Goal: Task Accomplishment & Management: Use online tool/utility

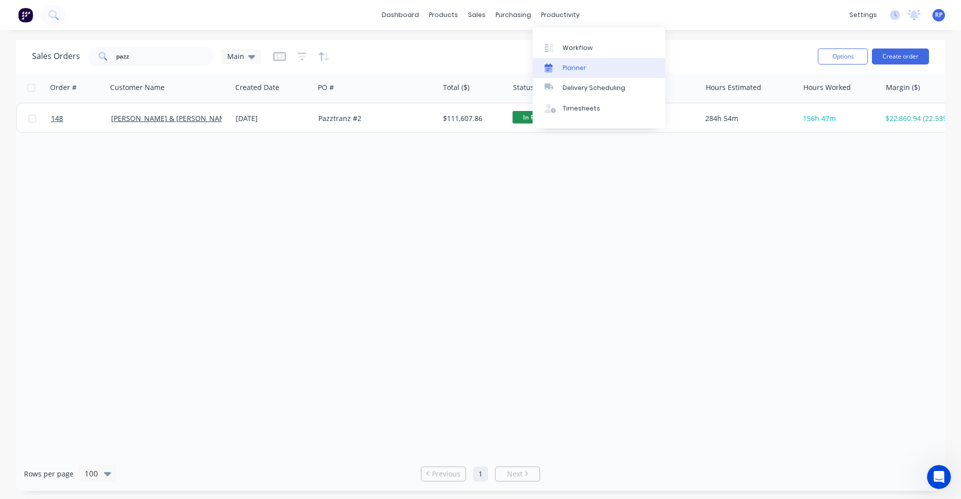
click at [580, 68] on div "Planner" at bounding box center [574, 68] width 24 height 9
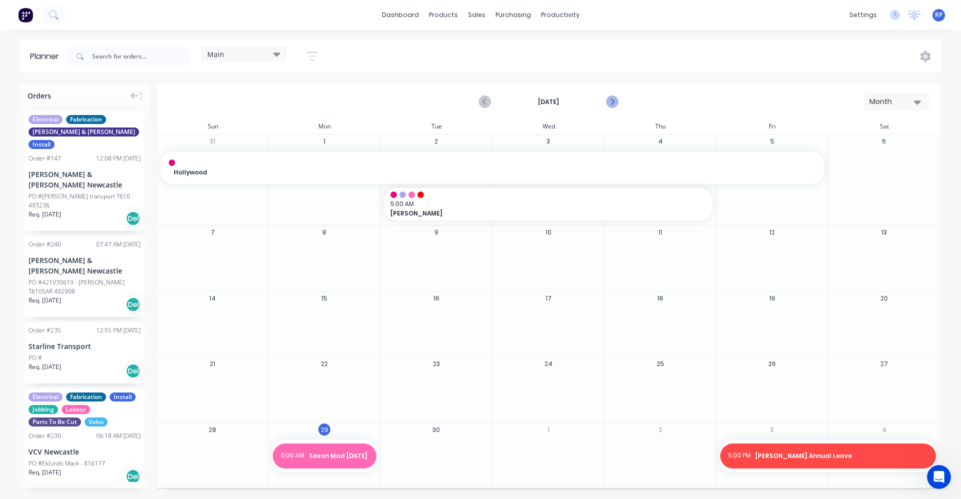
click at [610, 103] on icon "Next page" at bounding box center [612, 102] width 12 height 12
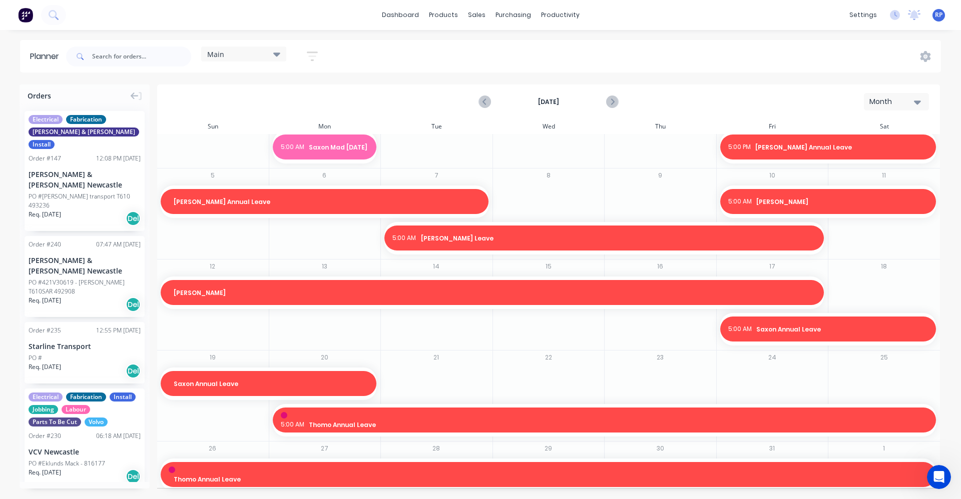
scroll to position [32, 0]
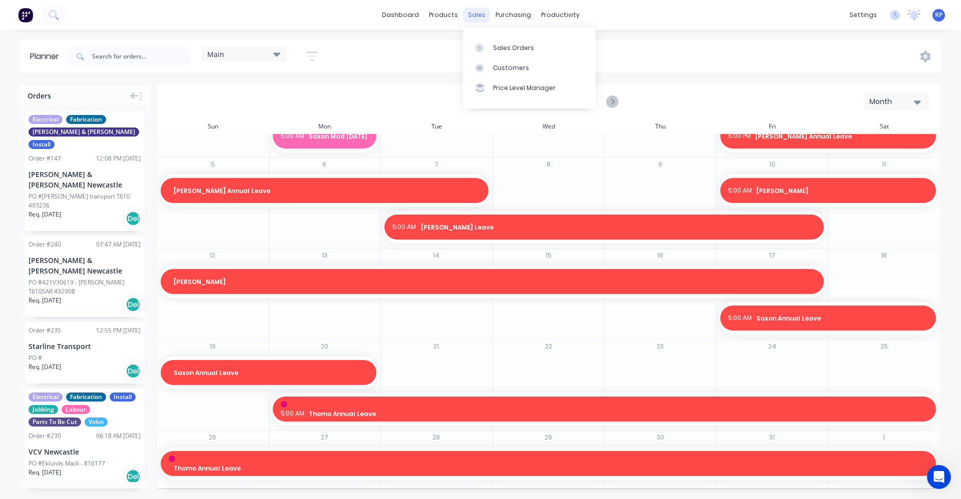
click at [480, 20] on div "sales" at bounding box center [477, 15] width 28 height 15
click at [498, 48] on div "Sales Orders" at bounding box center [513, 48] width 41 height 9
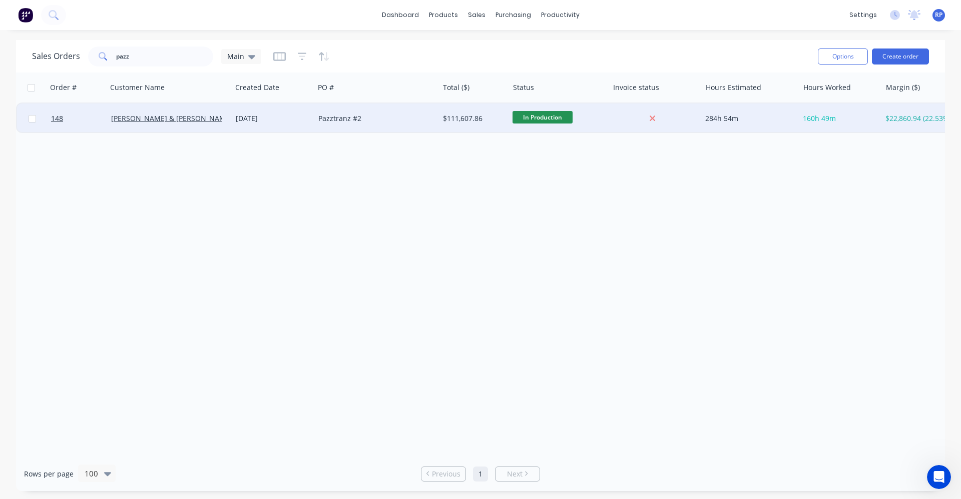
click at [154, 125] on div "[PERSON_NAME] & [PERSON_NAME] Newcastle" at bounding box center [169, 119] width 125 height 30
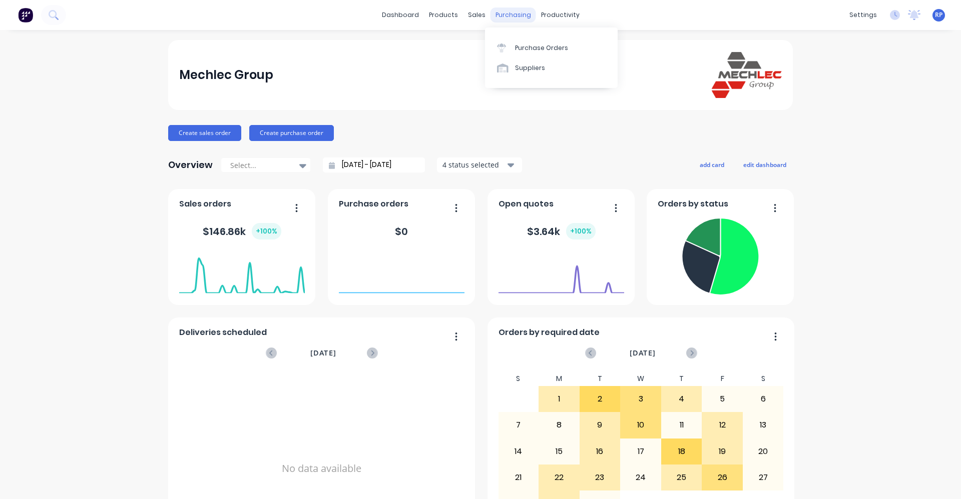
click at [509, 14] on div "purchasing" at bounding box center [513, 15] width 46 height 15
click at [469, 9] on div "sales" at bounding box center [477, 15] width 28 height 15
click at [488, 38] on link "Sales Orders" at bounding box center [525, 48] width 133 height 20
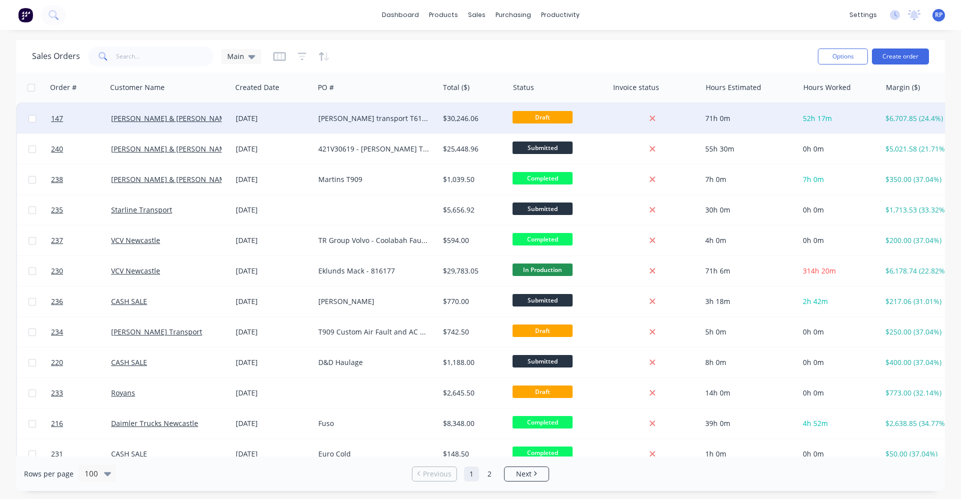
click at [201, 119] on div "[PERSON_NAME] & [PERSON_NAME] Newcastle" at bounding box center [166, 119] width 111 height 10
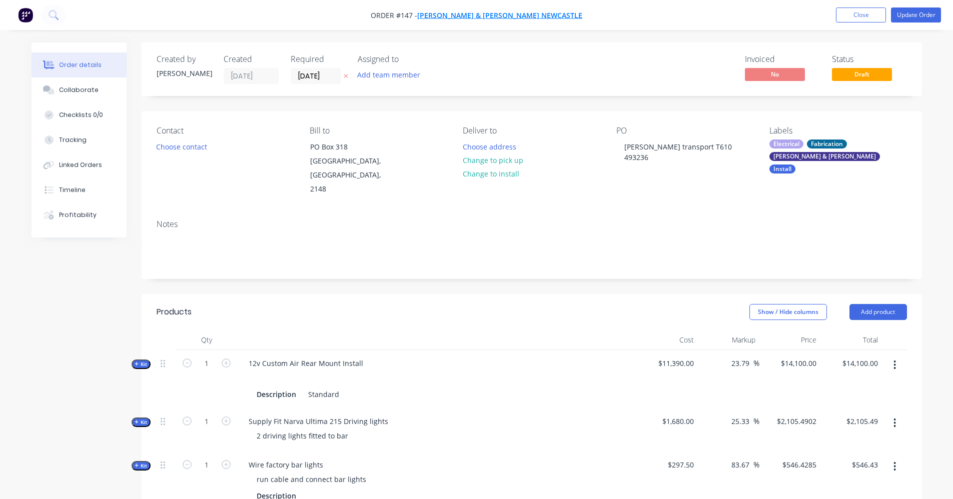
click at [468, 14] on span "[PERSON_NAME] & [PERSON_NAME] Newcastle" at bounding box center [499, 16] width 165 height 10
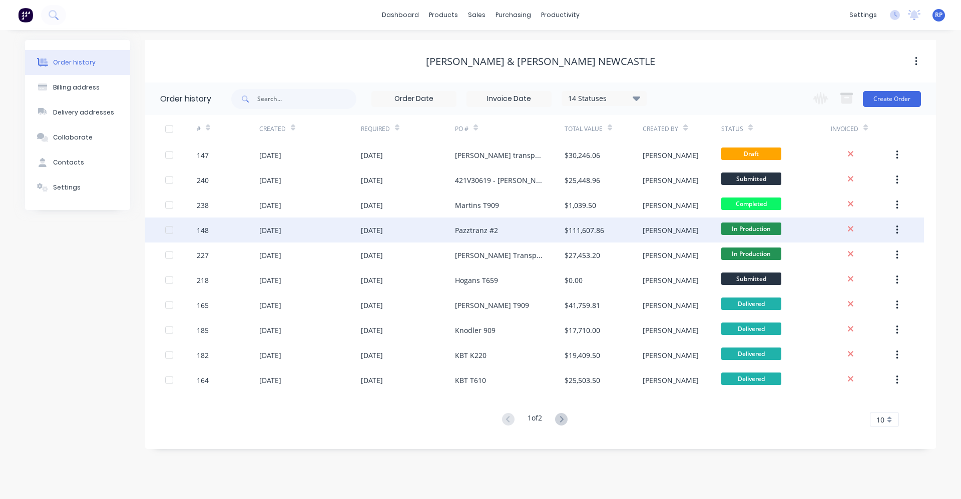
click at [457, 226] on div "Pazztranz #2" at bounding box center [476, 230] width 43 height 11
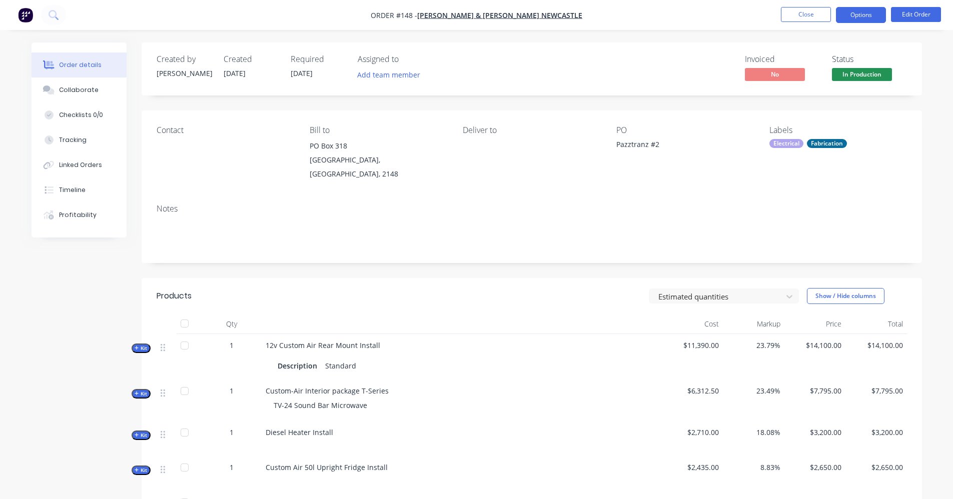
click at [848, 21] on button "Options" at bounding box center [861, 15] width 50 height 16
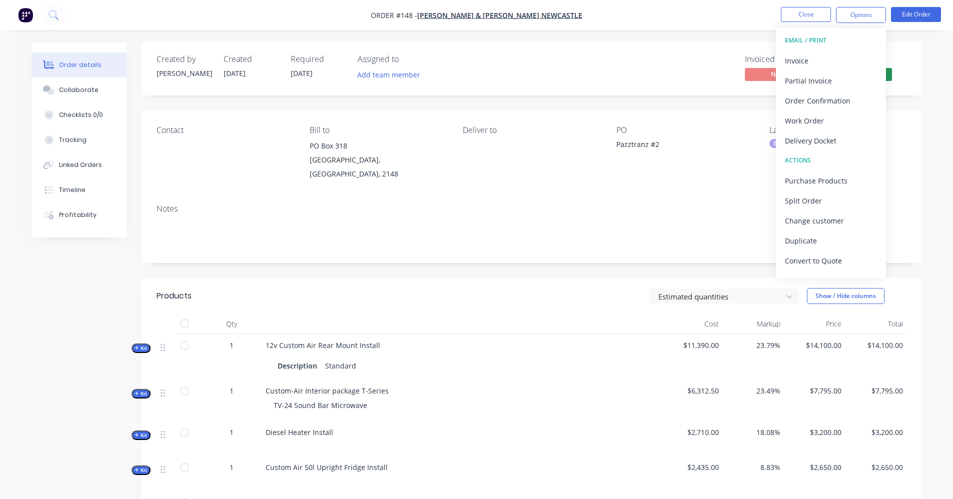
click at [577, 204] on div "Notes" at bounding box center [532, 209] width 751 height 10
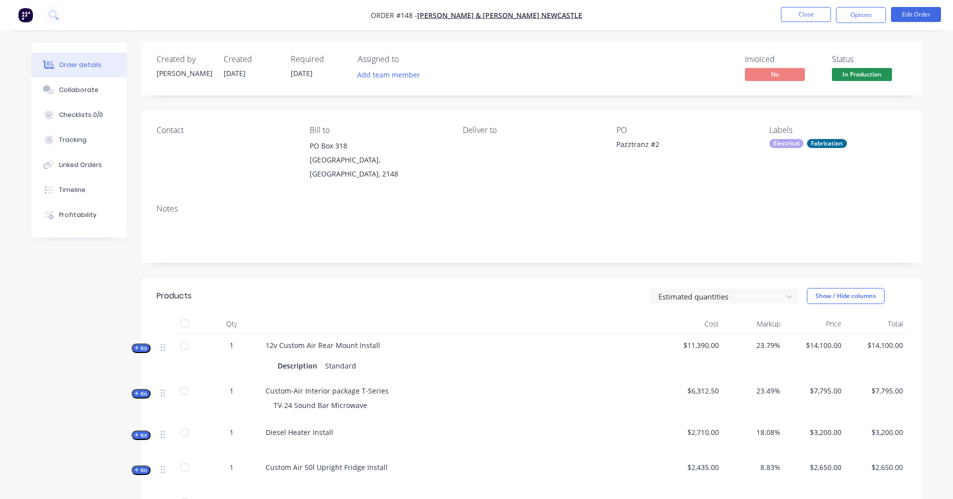
click at [84, 66] on div "Order details" at bounding box center [80, 65] width 43 height 9
click at [76, 220] on button "Profitability" at bounding box center [79, 215] width 95 height 25
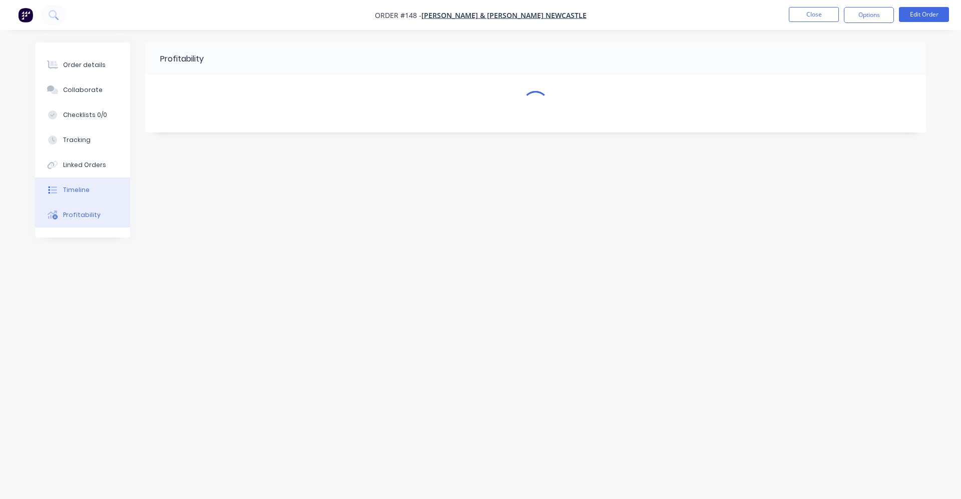
click at [84, 185] on button "Timeline" at bounding box center [82, 190] width 95 height 25
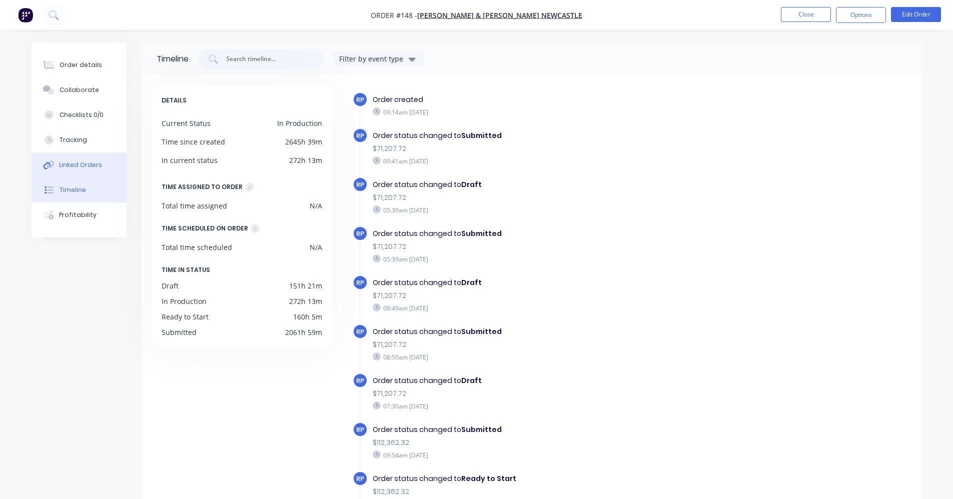
click at [85, 162] on div "Linked Orders" at bounding box center [80, 165] width 43 height 9
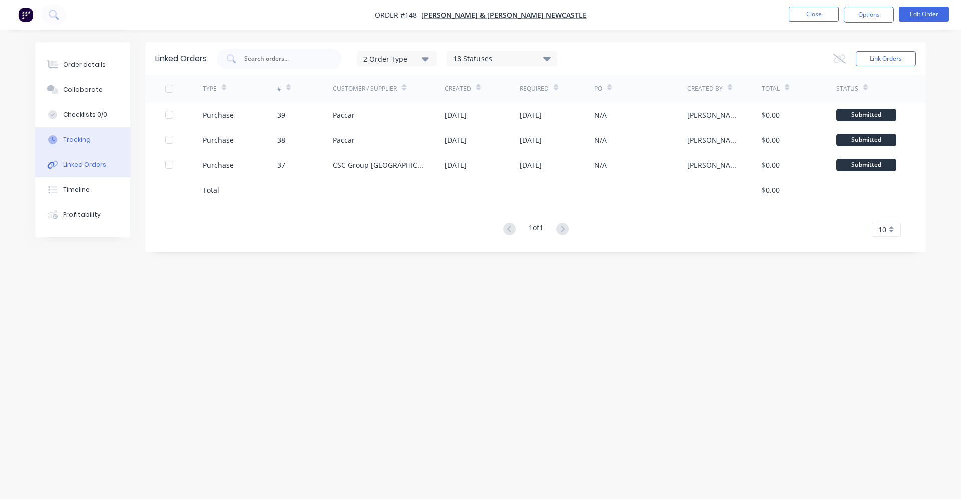
click at [86, 146] on button "Tracking" at bounding box center [82, 140] width 95 height 25
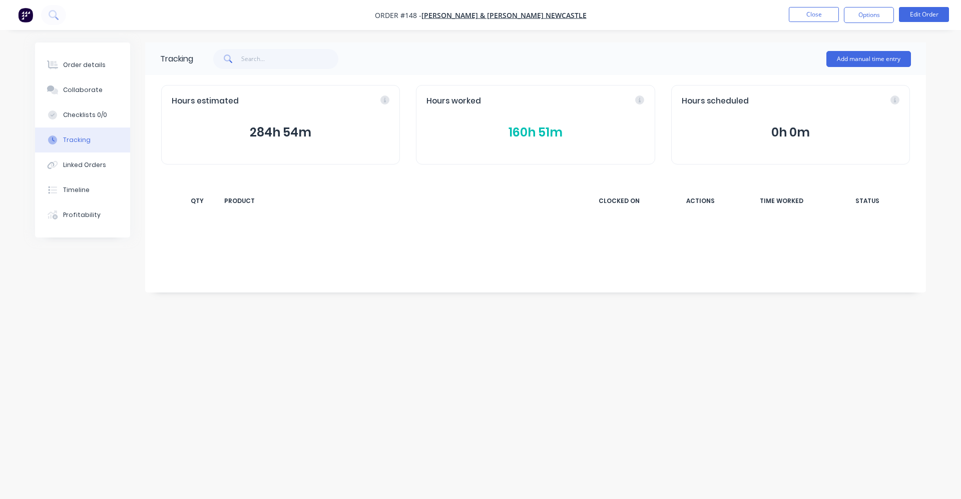
click at [528, 130] on button "160h 51m" at bounding box center [535, 132] width 218 height 19
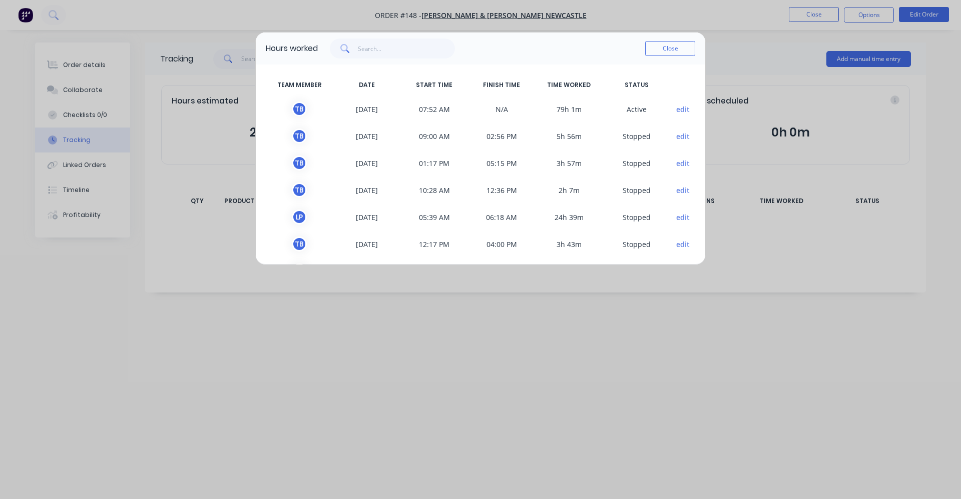
click at [676, 221] on button "edit" at bounding box center [683, 217] width 14 height 11
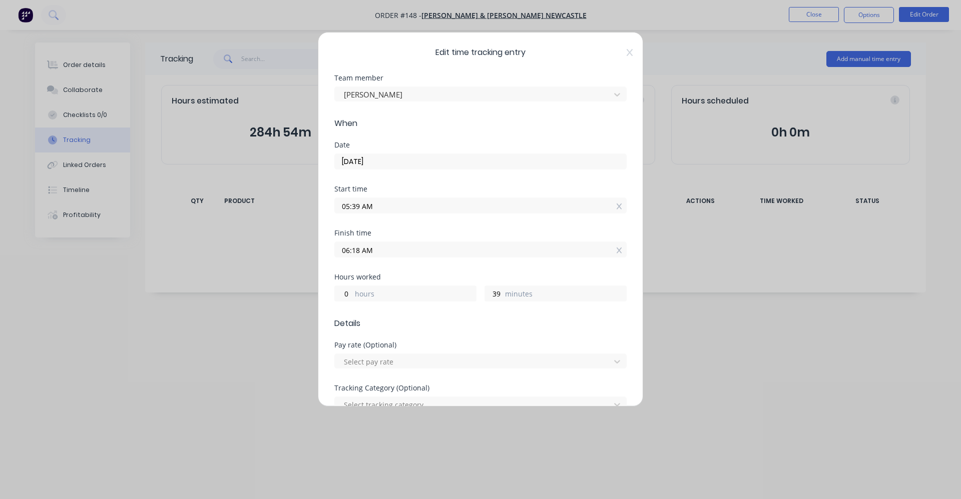
click at [387, 250] on input "06:18 AM" at bounding box center [480, 249] width 291 height 15
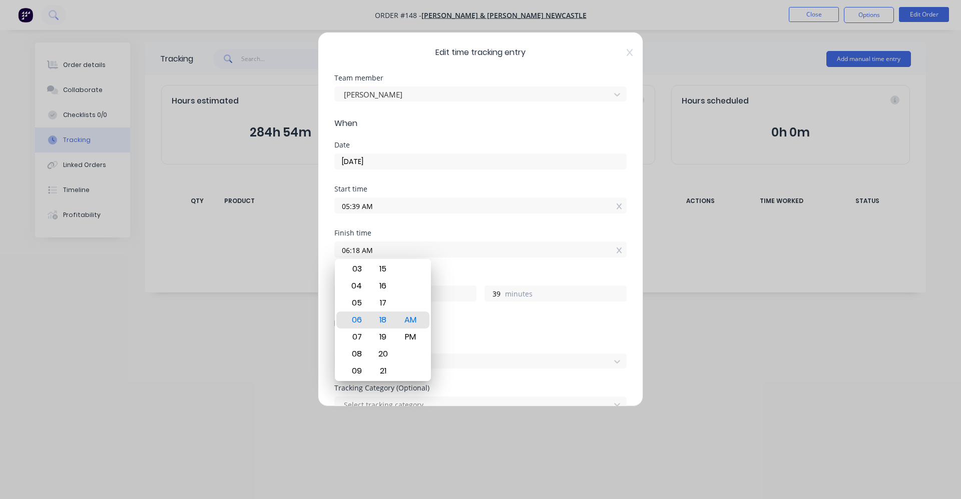
click at [387, 250] on input "06:18 AM" at bounding box center [480, 249] width 291 height 15
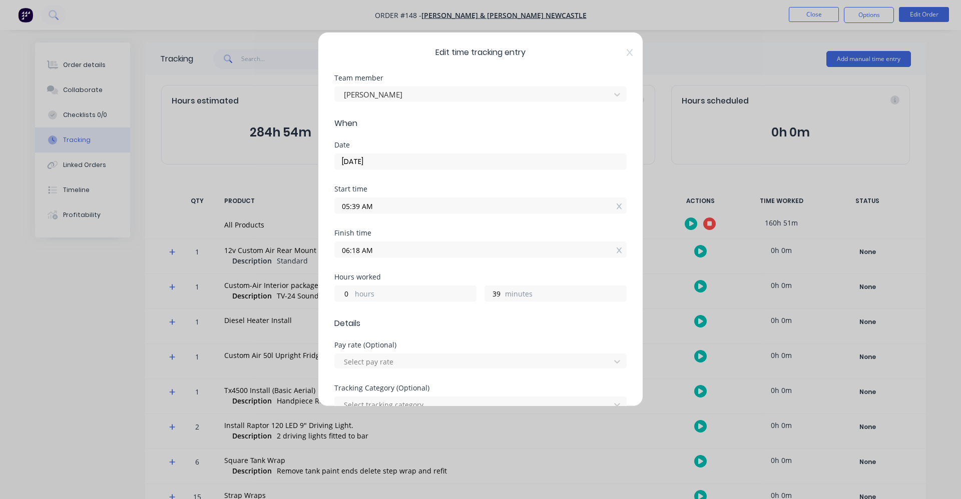
click at [359, 247] on input "06:18 AM" at bounding box center [480, 249] width 291 height 15
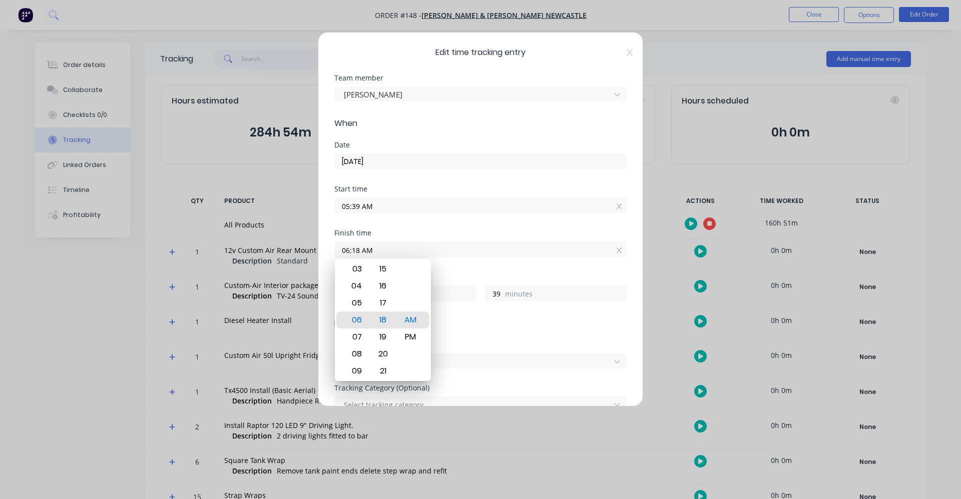
click at [359, 247] on input "06:18 AM" at bounding box center [480, 249] width 291 height 15
type input "05:00 AM"
type input "23"
type input "21"
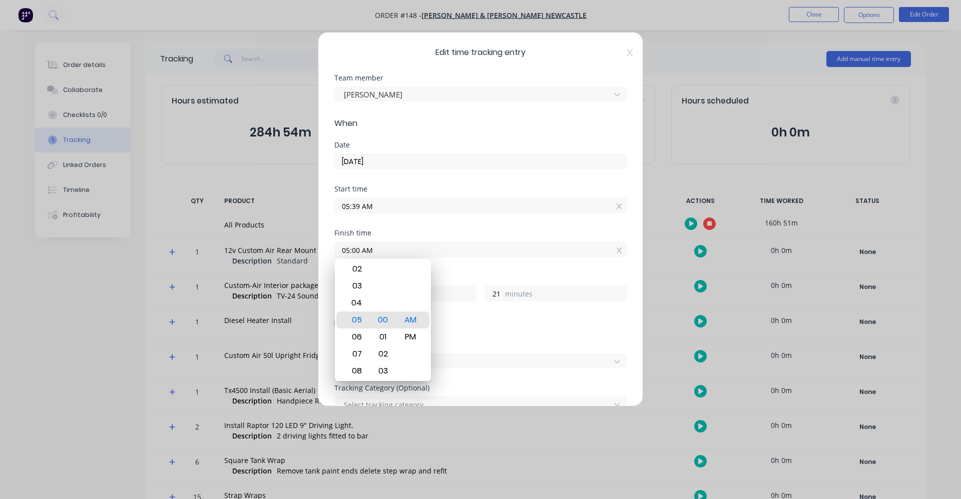
click at [451, 216] on div "Start time 05:39 AM" at bounding box center [480, 208] width 292 height 44
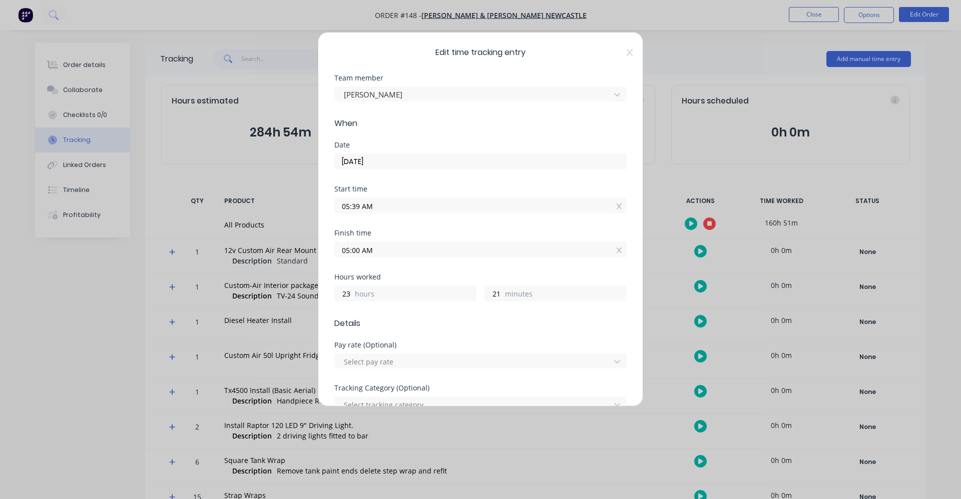
click at [422, 259] on div "Finish time 05:00 AM" at bounding box center [480, 252] width 292 height 44
click at [370, 251] on input "05:00 AM" at bounding box center [480, 249] width 291 height 15
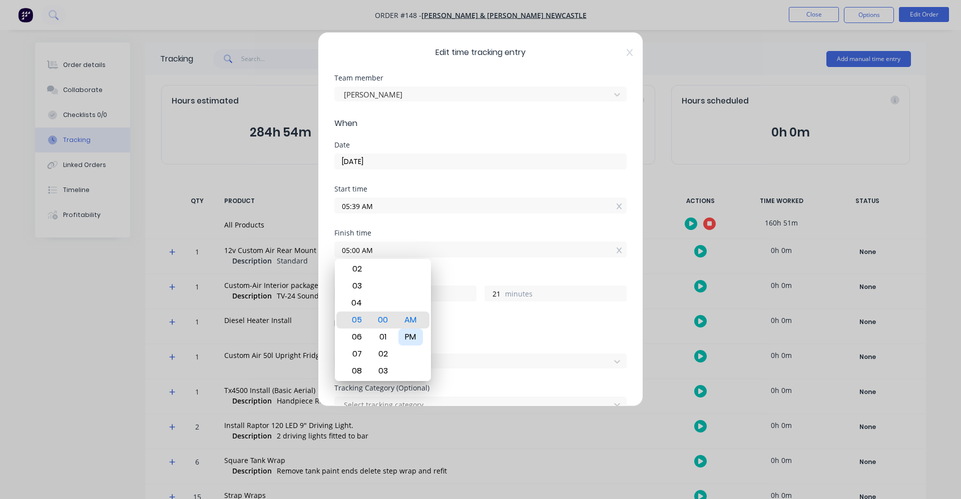
click at [415, 335] on div "PM" at bounding box center [410, 337] width 25 height 17
type input "05:00 PM"
type input "11"
click at [482, 336] on form "Team member LIAM PARKINSON When Date 18/09/2025 Start time 05:39 AM Finish time…" at bounding box center [480, 402] width 292 height 654
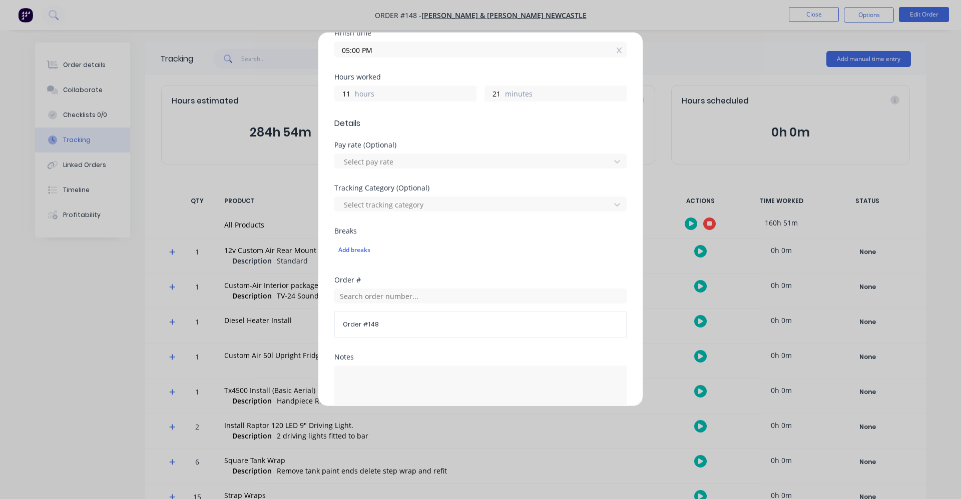
scroll to position [336, 0]
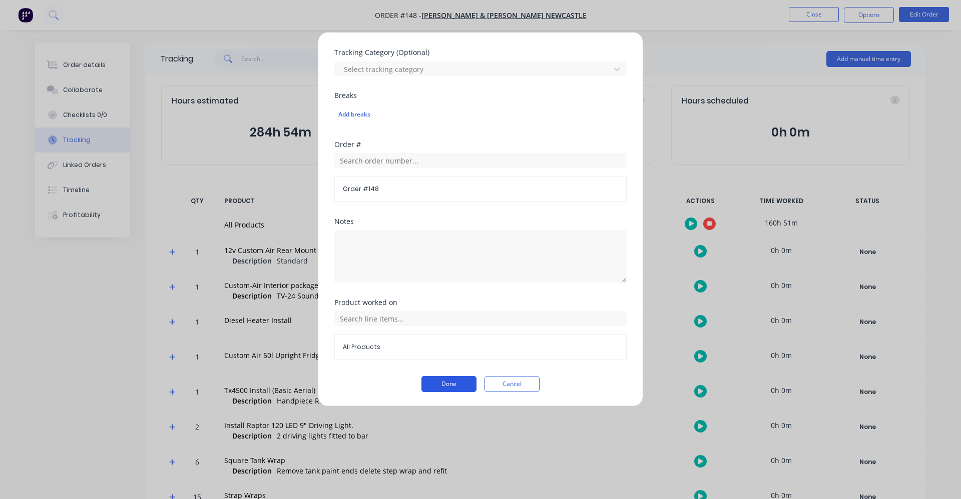
click at [434, 384] on button "Done" at bounding box center [448, 384] width 55 height 16
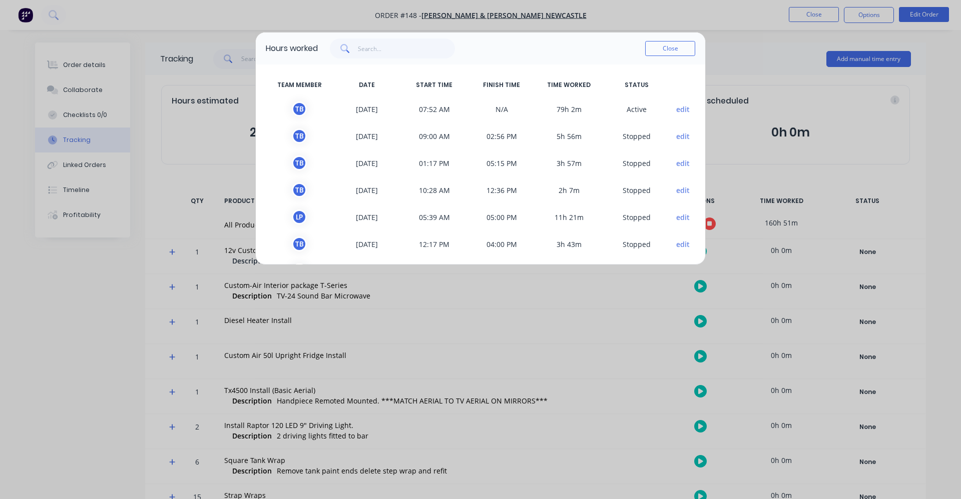
click at [676, 110] on button "edit" at bounding box center [683, 109] width 14 height 11
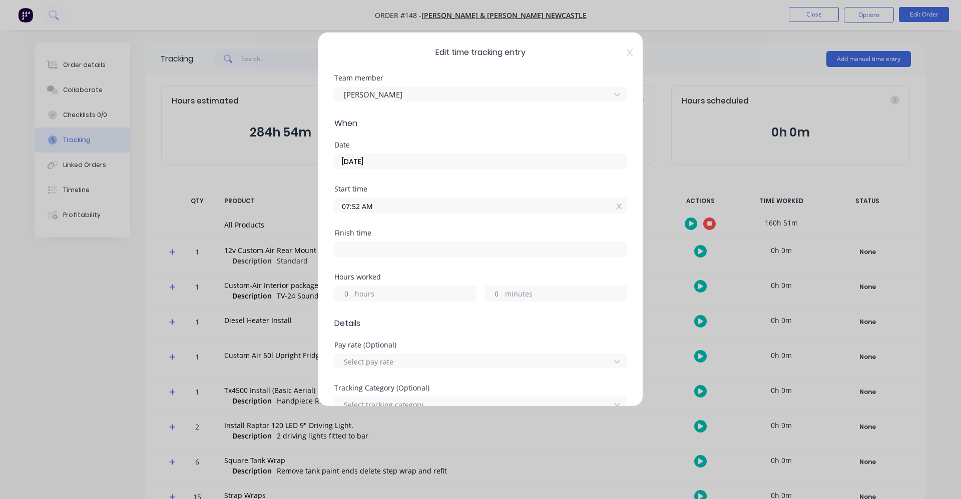
click at [361, 252] on input at bounding box center [480, 249] width 291 height 15
type input "02:55 PM"
type input "7"
type input "3"
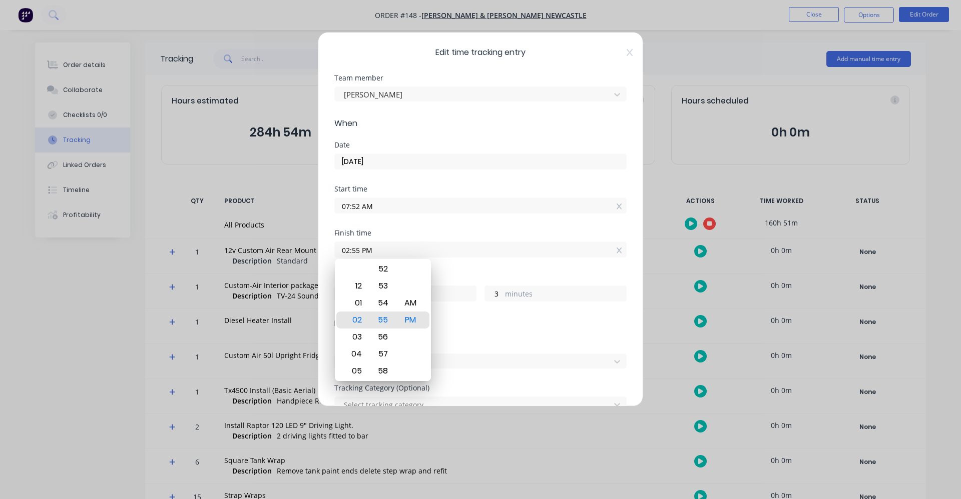
click at [357, 249] on input "02:55 PM" at bounding box center [480, 249] width 291 height 15
click at [348, 247] on input "02:55 PM" at bounding box center [480, 249] width 291 height 15
click at [352, 246] on input "02:55 PM" at bounding box center [480, 249] width 291 height 15
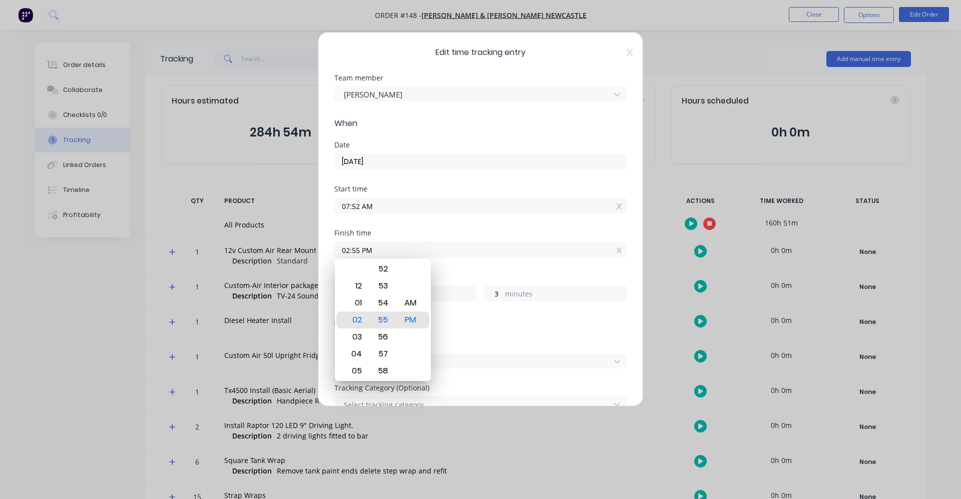
click at [460, 212] on label "07:52 AM" at bounding box center [480, 206] width 292 height 16
click at [460, 212] on input "07:52 AM" at bounding box center [480, 205] width 291 height 15
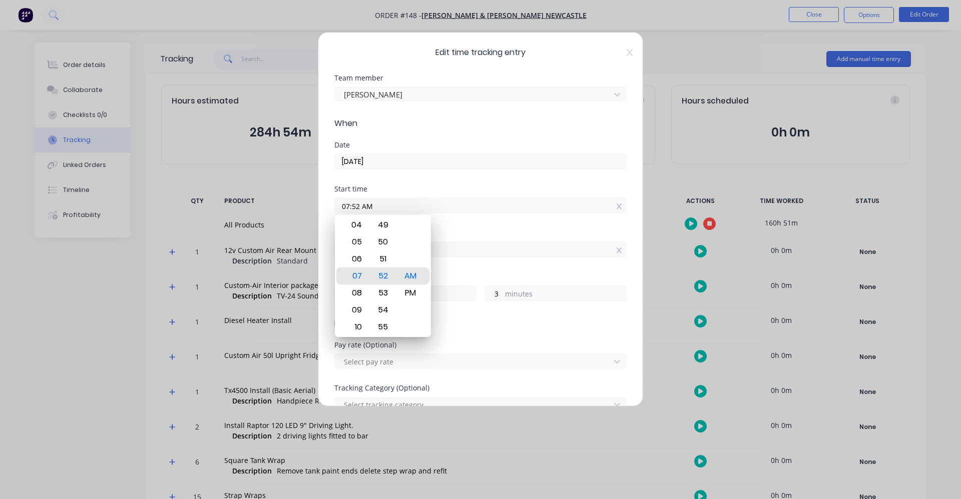
click at [391, 189] on div "Start time" at bounding box center [480, 189] width 292 height 7
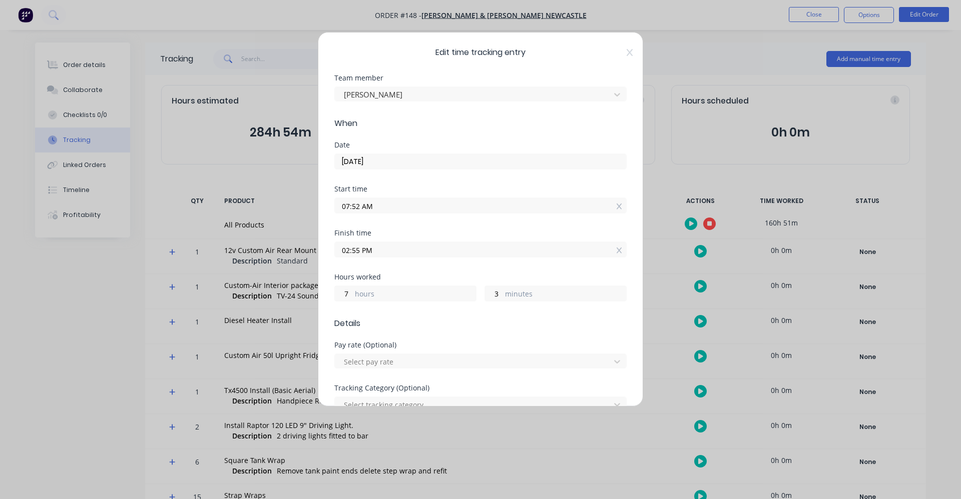
click at [355, 253] on input "02:55 PM" at bounding box center [480, 249] width 291 height 15
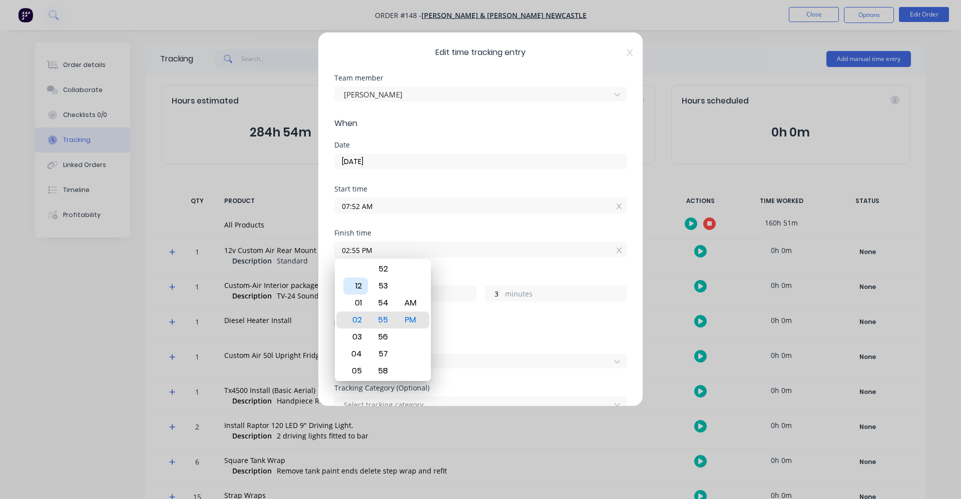
click at [360, 291] on div "12" at bounding box center [355, 286] width 25 height 17
type input "12:55 PM"
type input "5"
type input "12:49 PM"
type input "4"
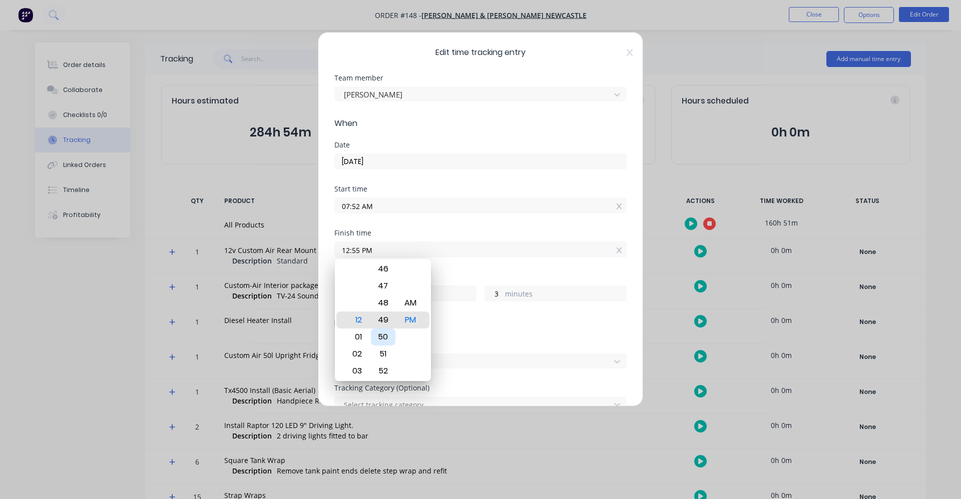
type input "57"
type input "12:48 PM"
type input "56"
type input "12:53 PM"
type input "5"
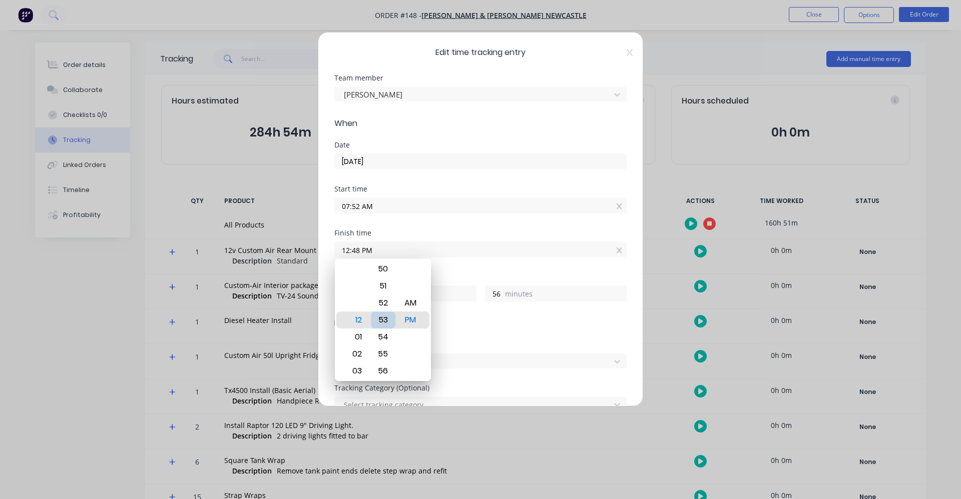
type input "1"
type input "12:56 PM"
type input "4"
type input "12:59 PM"
type input "7"
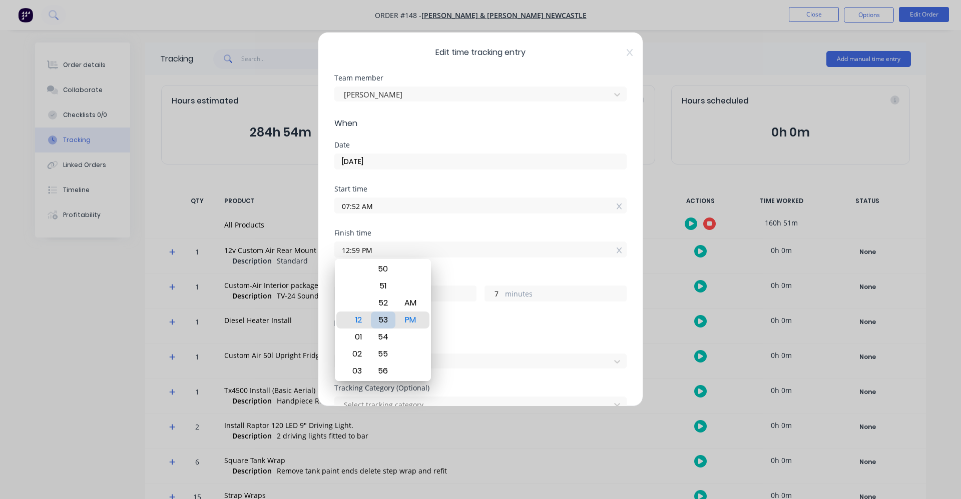
type input "12:53 PM"
type input "1"
type input "12:45 PM"
type input "4"
type input "53"
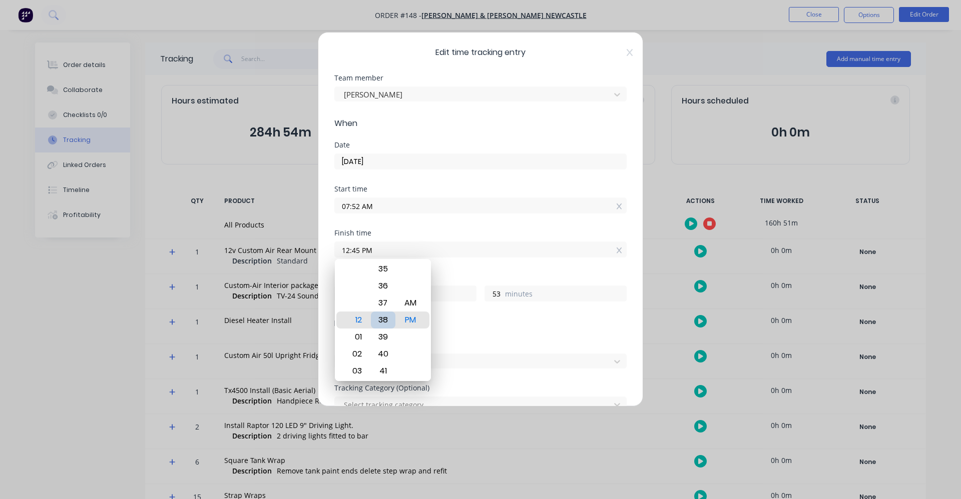
type input "12:38 PM"
type input "46"
type input "12:31 PM"
type input "39"
type input "12:24 PM"
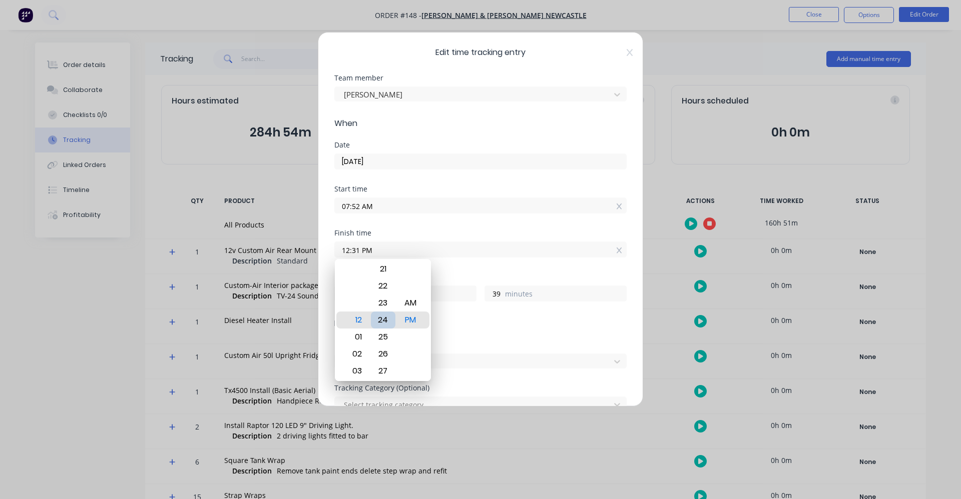
type input "32"
type input "12:18 PM"
type input "26"
type input "12:12 PM"
type input "20"
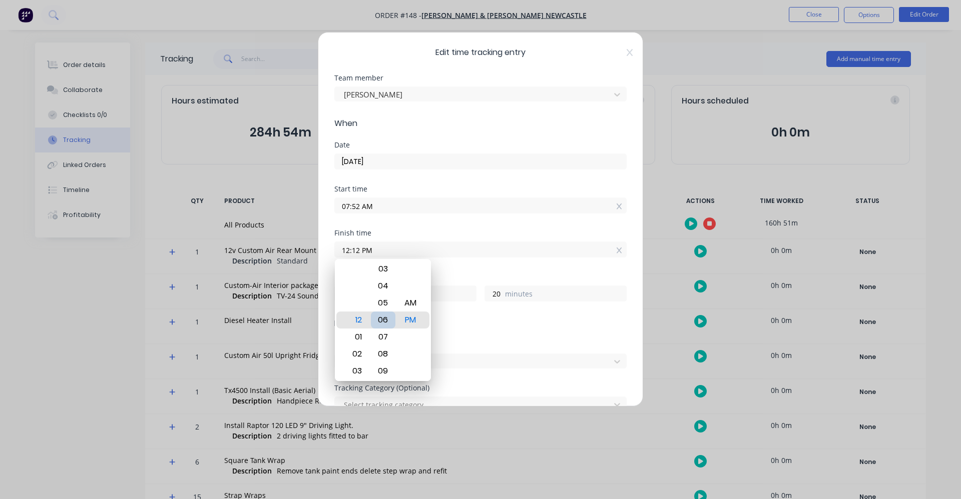
type input "12:06 PM"
type input "14"
type input "12:01 PM"
type input "9"
type input "12:00 PM"
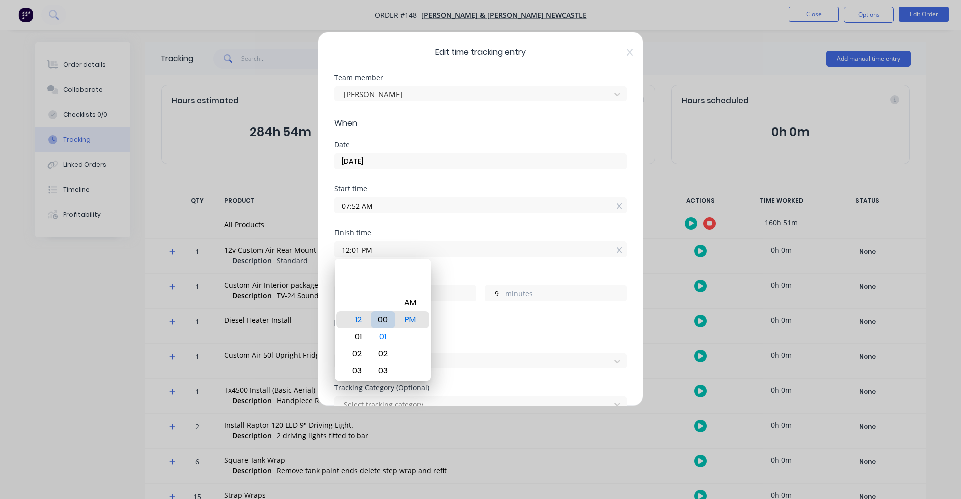
type input "8"
click at [479, 268] on div "Finish time 12:00 PM" at bounding box center [480, 252] width 292 height 44
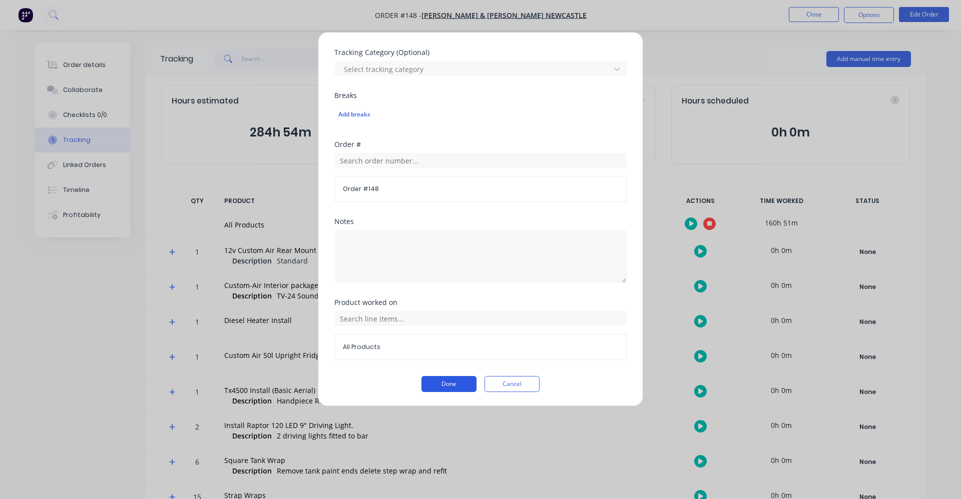
click at [444, 387] on button "Done" at bounding box center [448, 384] width 55 height 16
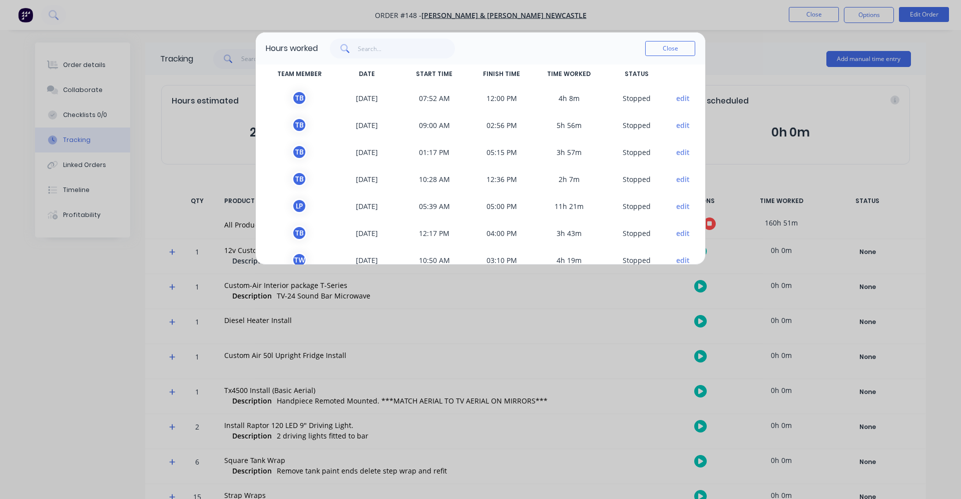
scroll to position [0, 0]
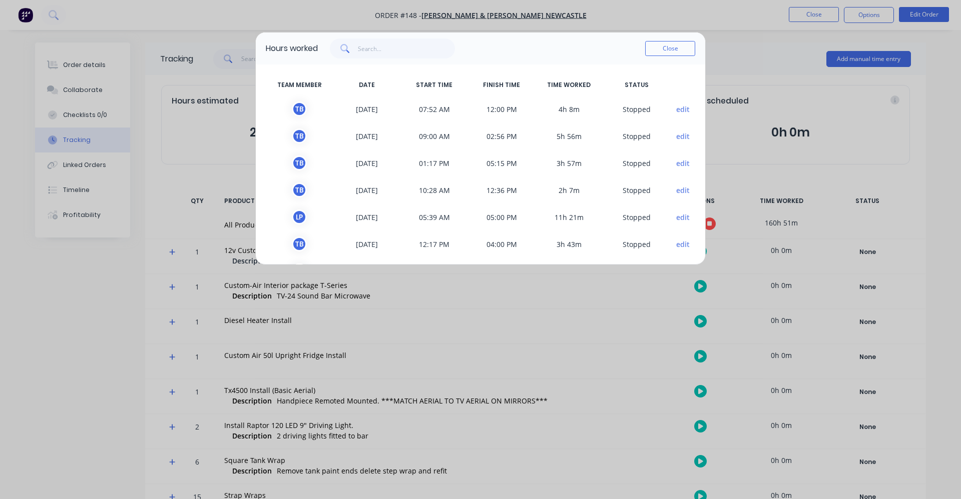
click at [659, 56] on div "Close" at bounding box center [670, 49] width 50 height 20
click at [660, 50] on button "Close" at bounding box center [670, 48] width 50 height 15
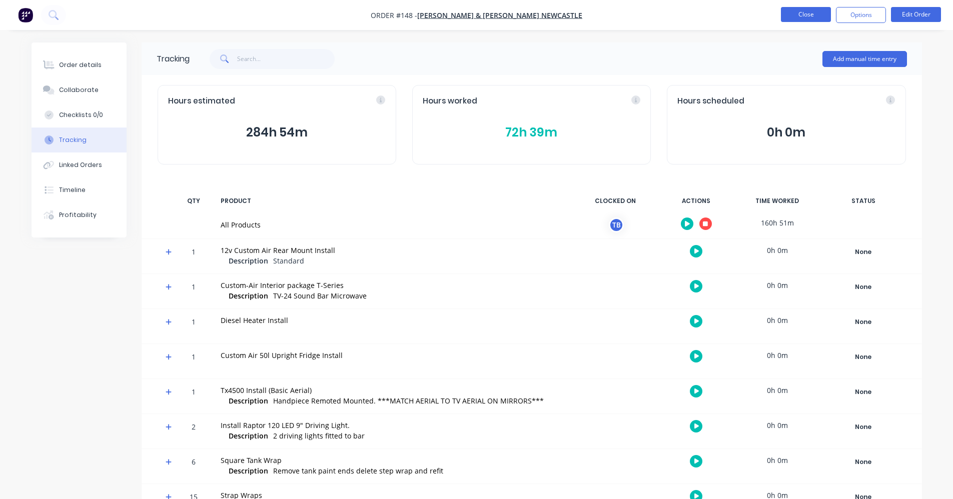
click at [813, 13] on button "Close" at bounding box center [806, 14] width 50 height 15
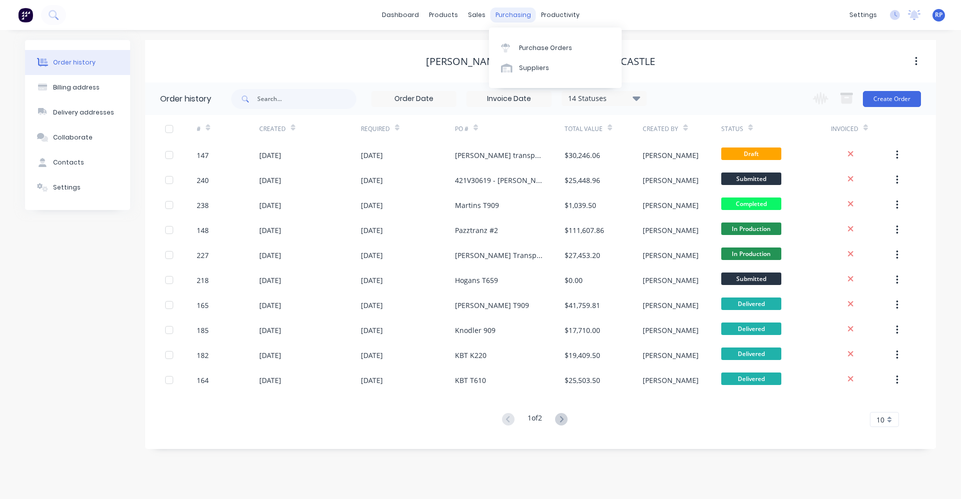
click at [513, 10] on div "purchasing" at bounding box center [513, 15] width 46 height 15
click at [543, 55] on link "Purchase Orders" at bounding box center [555, 48] width 133 height 20
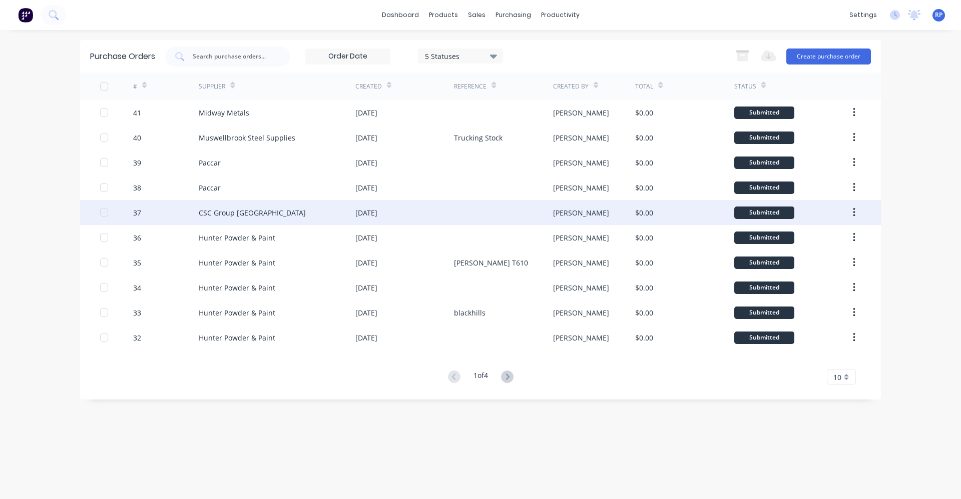
click at [236, 213] on div "CSC Group Australia" at bounding box center [252, 213] width 107 height 11
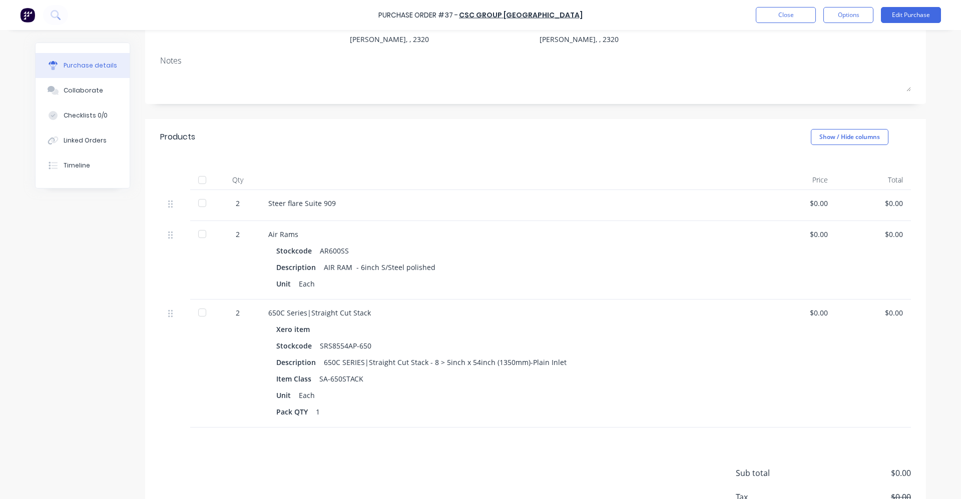
scroll to position [150, 0]
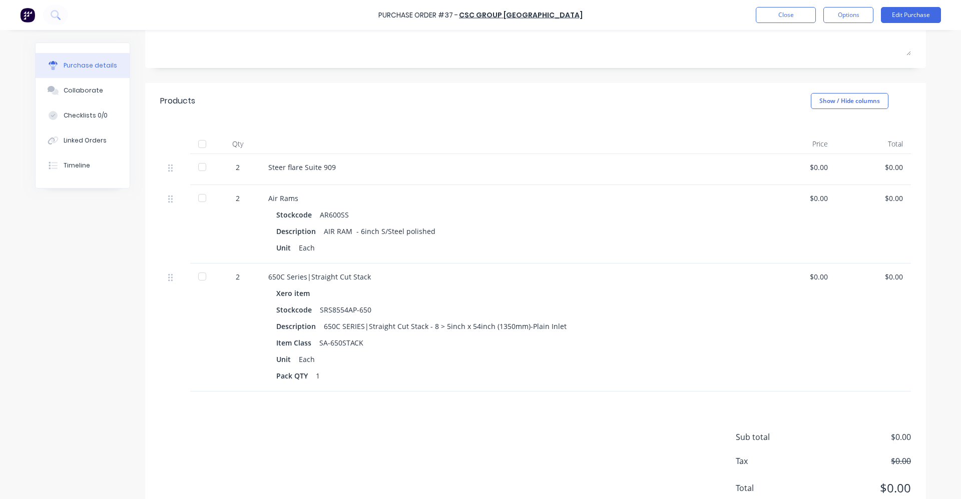
click at [626, 16] on div "Purchase Order #37 - CSC Group Australia Close Options Edit Purchase" at bounding box center [480, 15] width 961 height 30
